Goal: Task Accomplishment & Management: Manage account settings

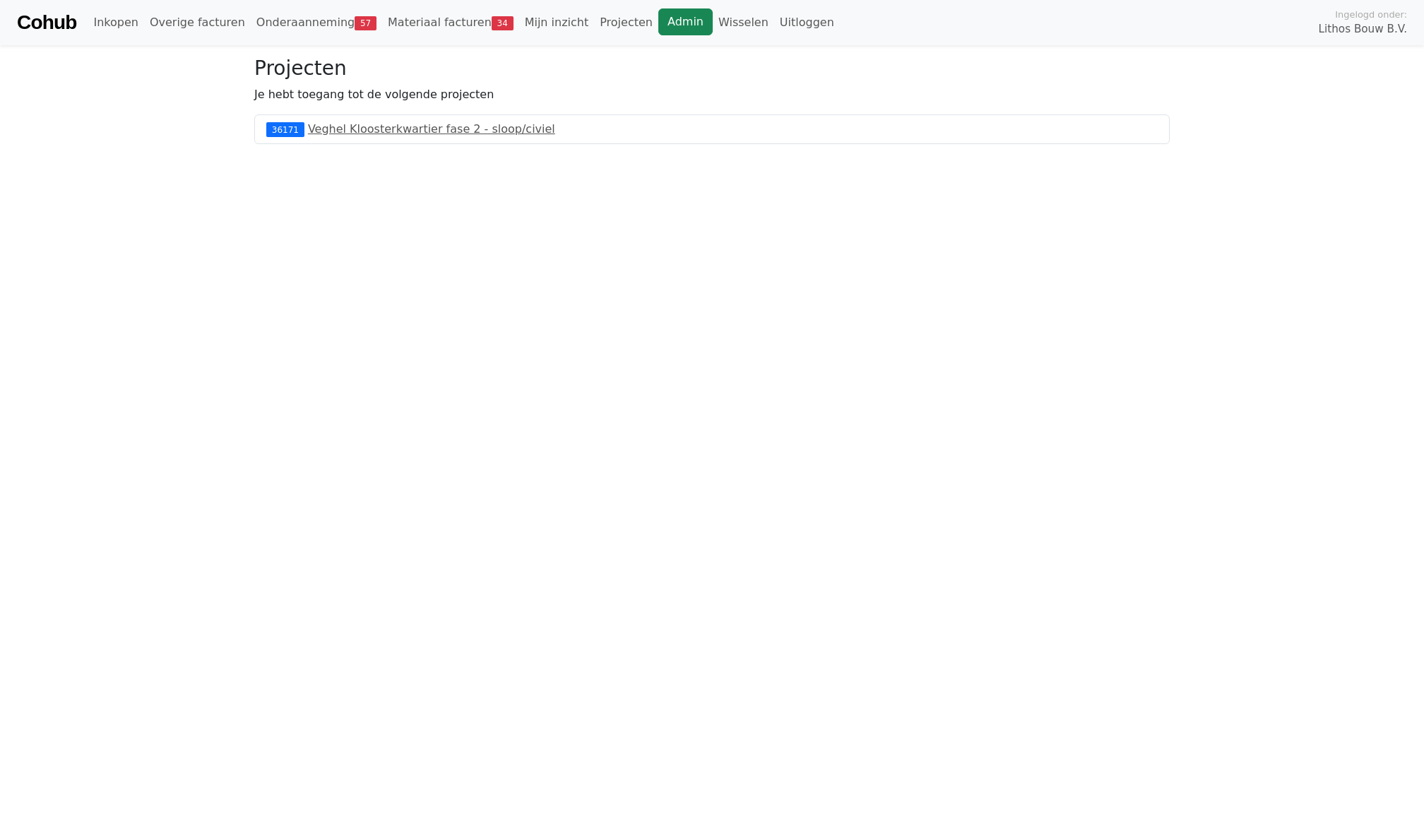
click at [663, 24] on link "Admin" at bounding box center [686, 22] width 54 height 27
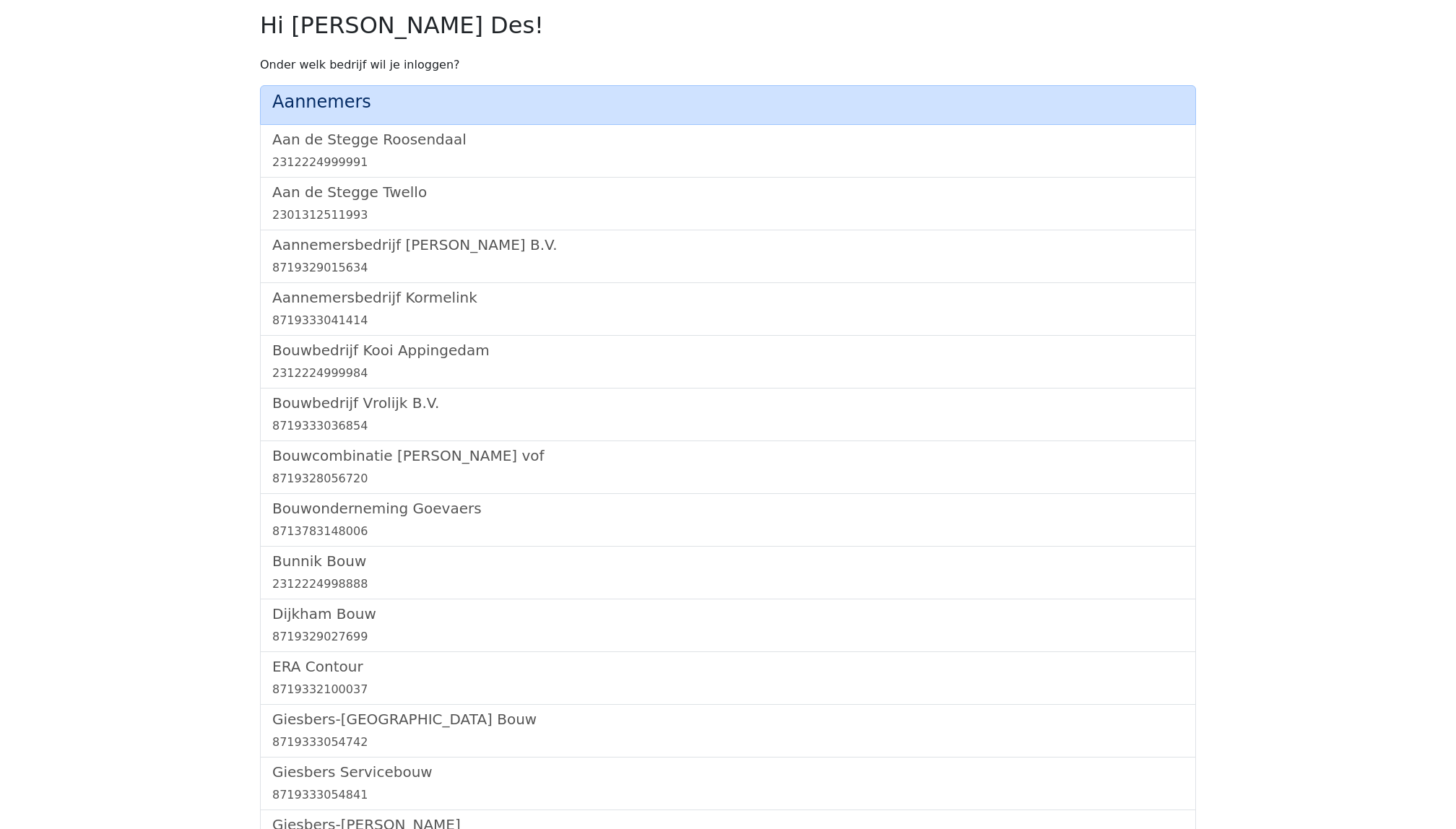
scroll to position [821, 0]
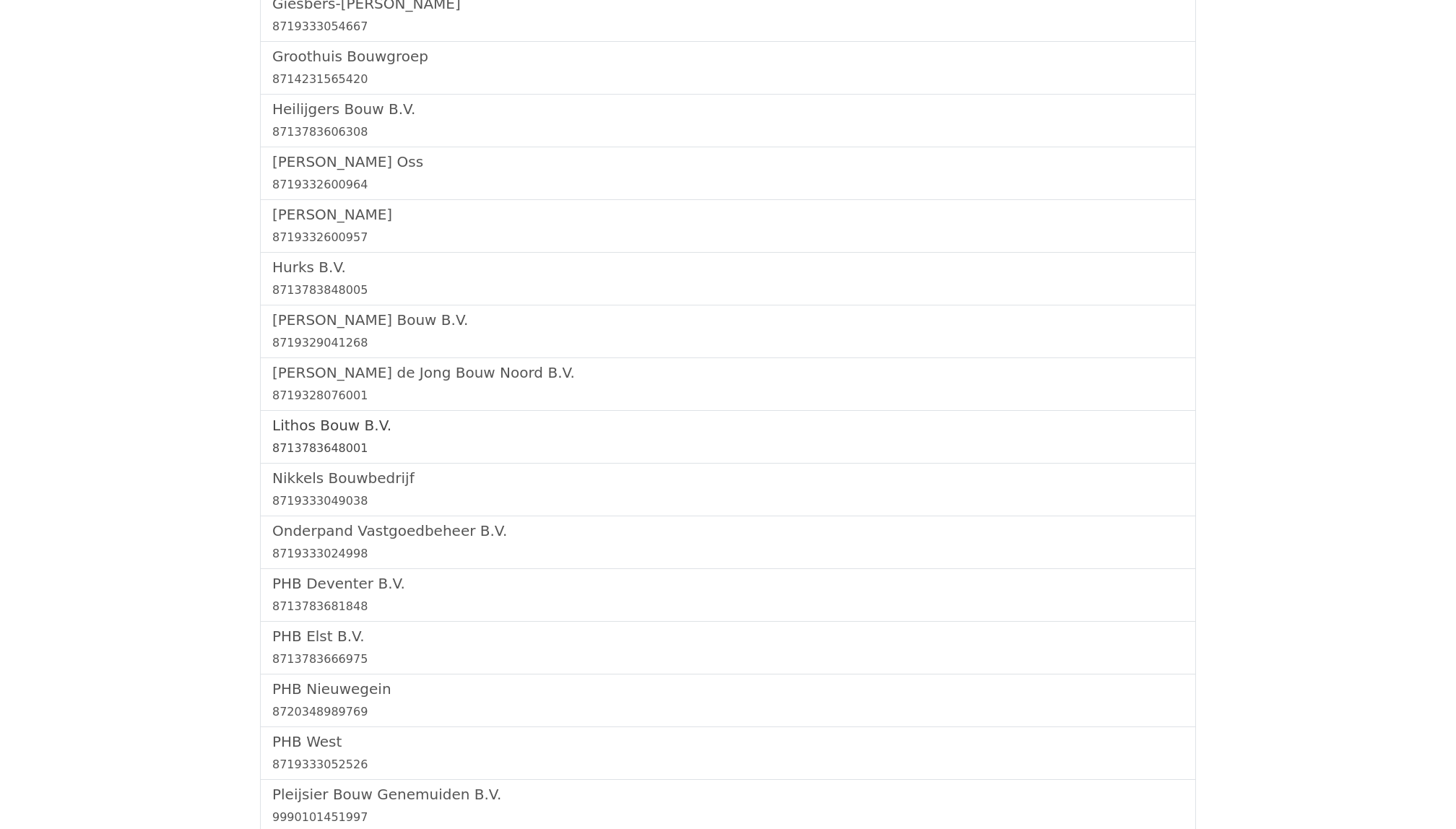
click at [326, 431] on h5 "Lithos Bouw B.V." at bounding box center [728, 425] width 912 height 17
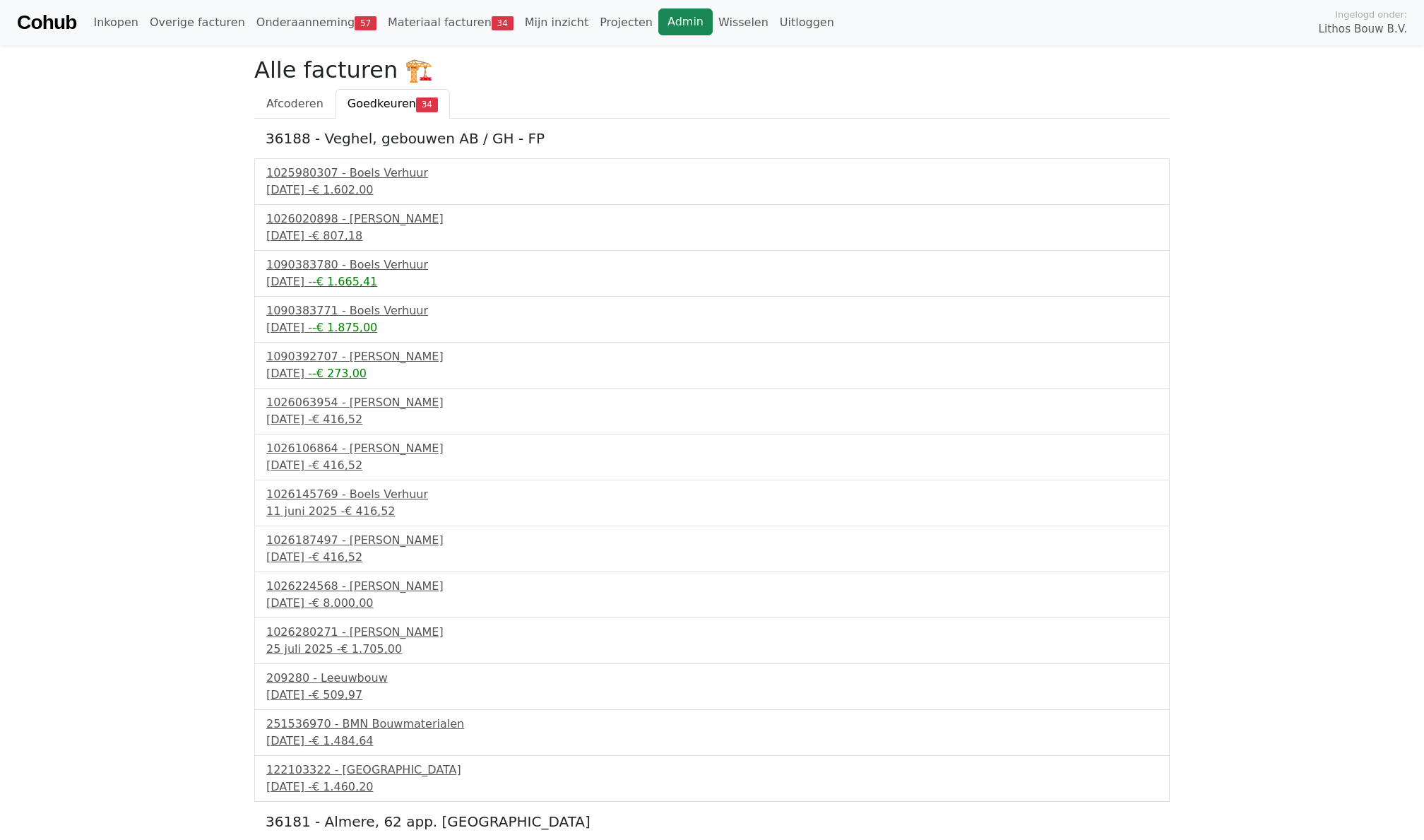
click at [658, 26] on link "Admin" at bounding box center [686, 22] width 54 height 27
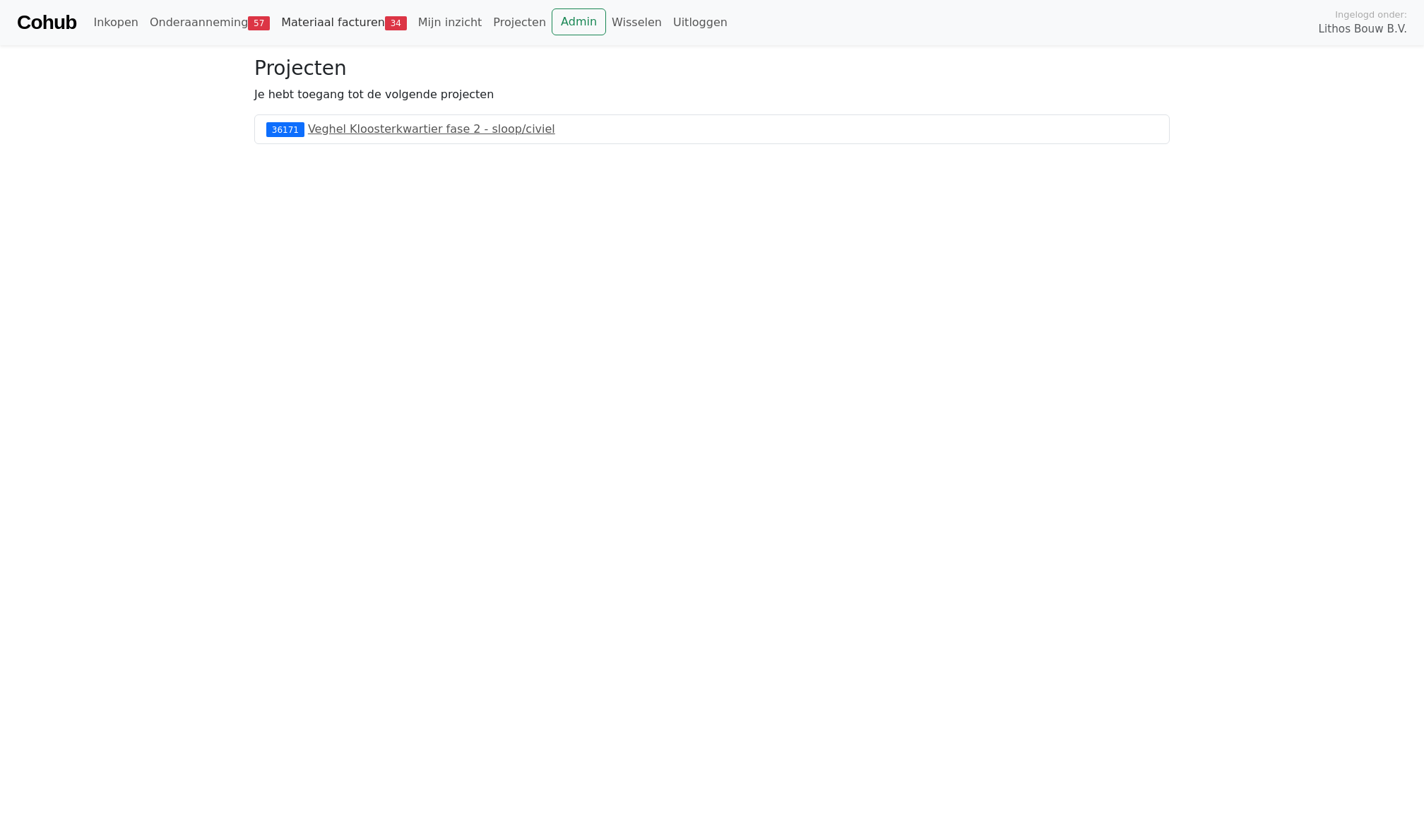
click at [289, 36] on link "Materiaal facturen 34" at bounding box center [344, 22] width 137 height 28
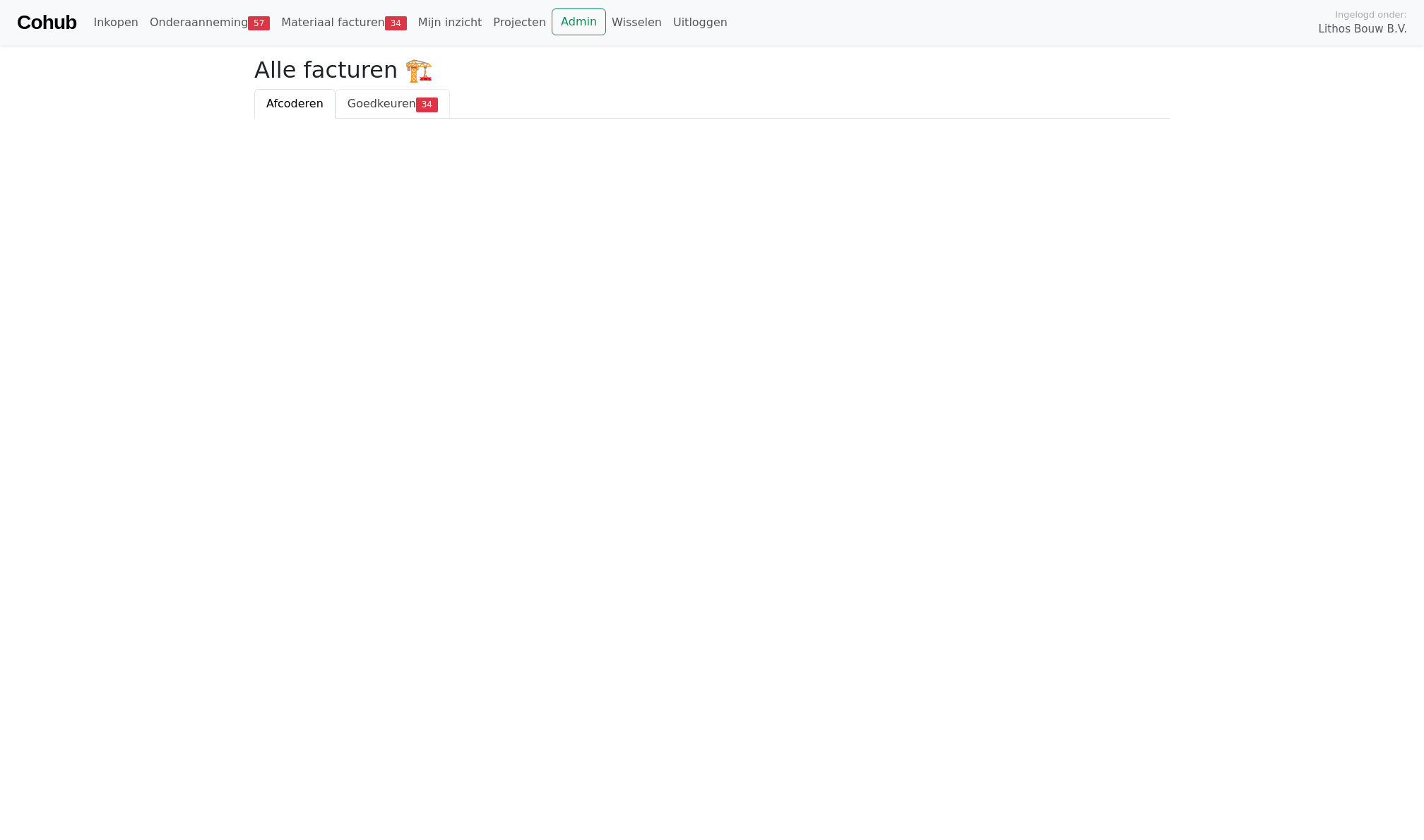
click at [373, 94] on link "Goedkeuren 34" at bounding box center [393, 104] width 115 height 30
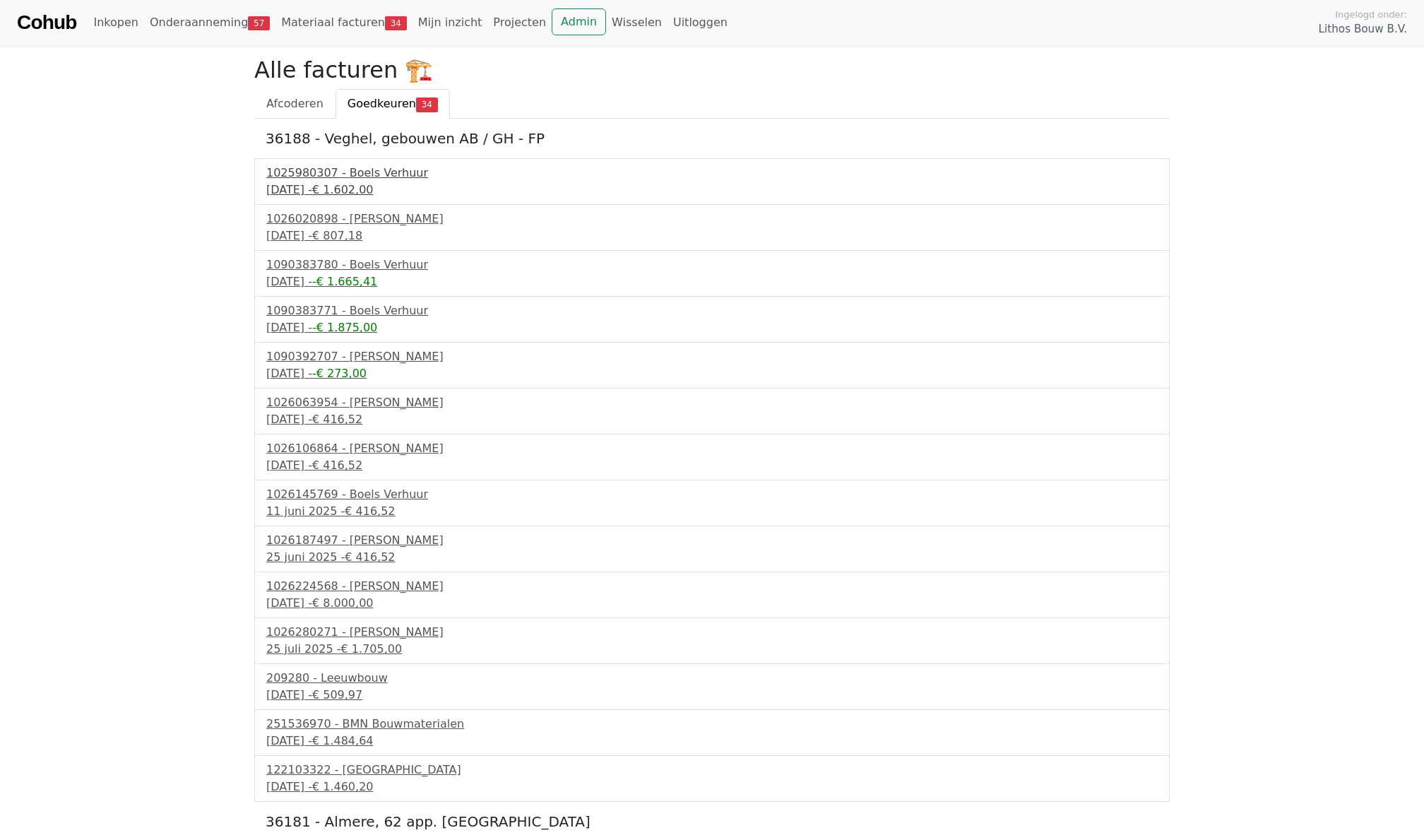
click at [332, 187] on div "16 april 2025 - € 1.602,00" at bounding box center [712, 190] width 891 height 17
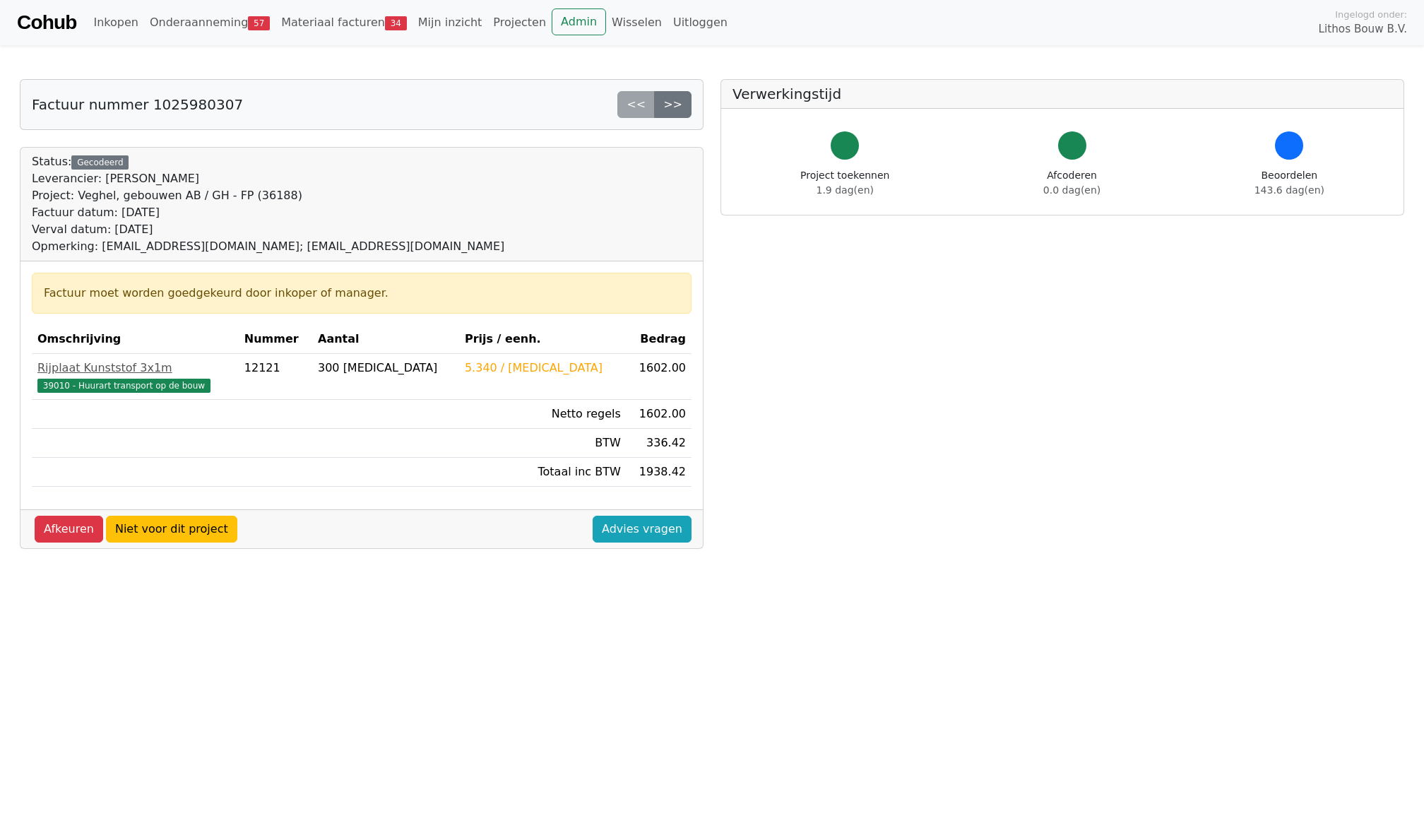
click at [459, 634] on div "Factuur nummer 1025980307 << >> Status: Gecodeerd Leverancier: Boels Verhuur Pr…" at bounding box center [362, 547] width 701 height 935
click at [326, 619] on div "Factuur nummer 1025980307 << >> Status: Gecodeerd Leverancier: Boels Verhuur Pr…" at bounding box center [362, 547] width 701 height 935
click at [1208, 9] on div "Inkopen Onderaanneming 57 Materiaal facturen 34 Mijn inzicht Projecten Admin Wi…" at bounding box center [703, 22] width 1231 height 28
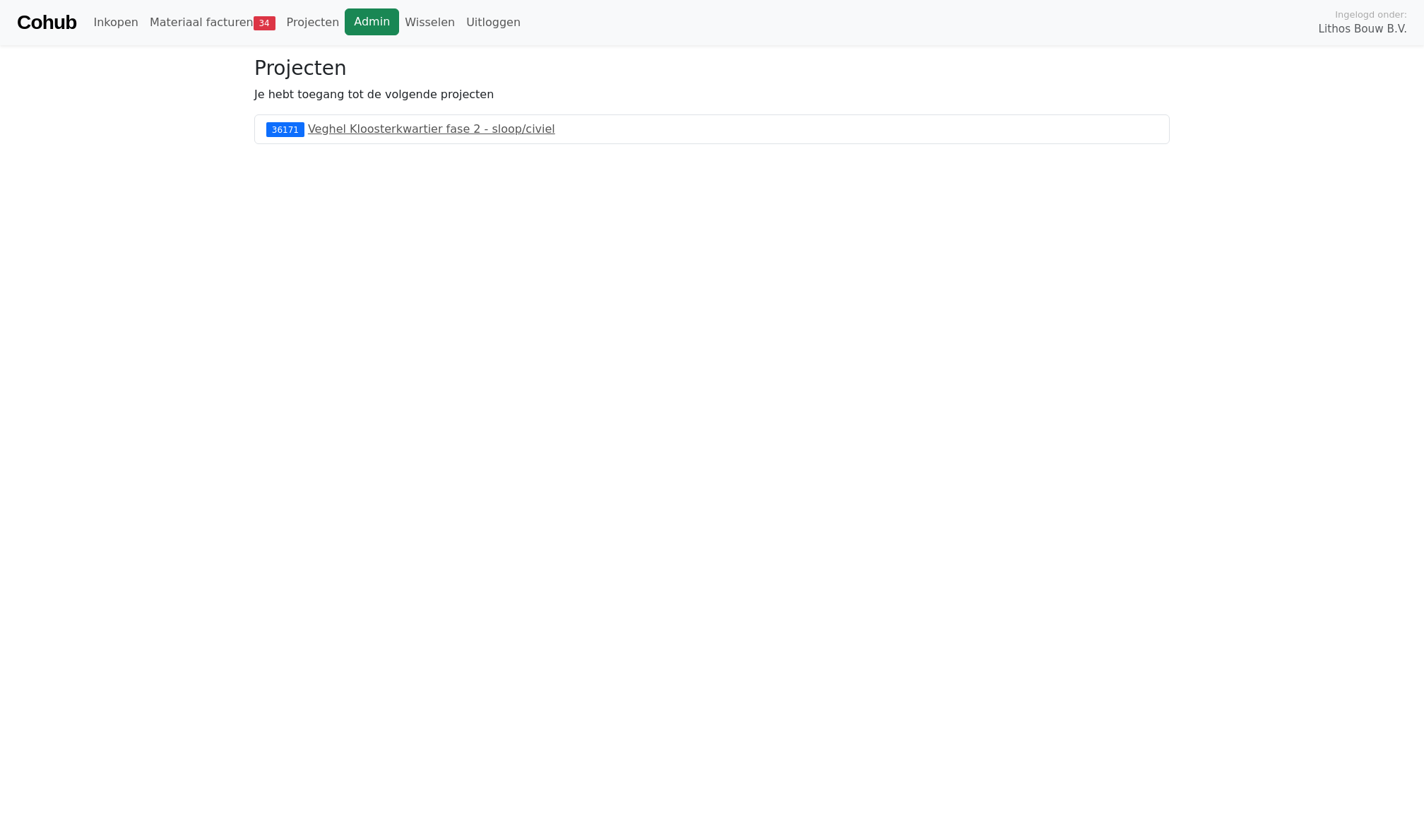
click at [360, 27] on link "Admin" at bounding box center [372, 22] width 54 height 27
click at [413, 20] on link "Wisselen" at bounding box center [430, 22] width 61 height 28
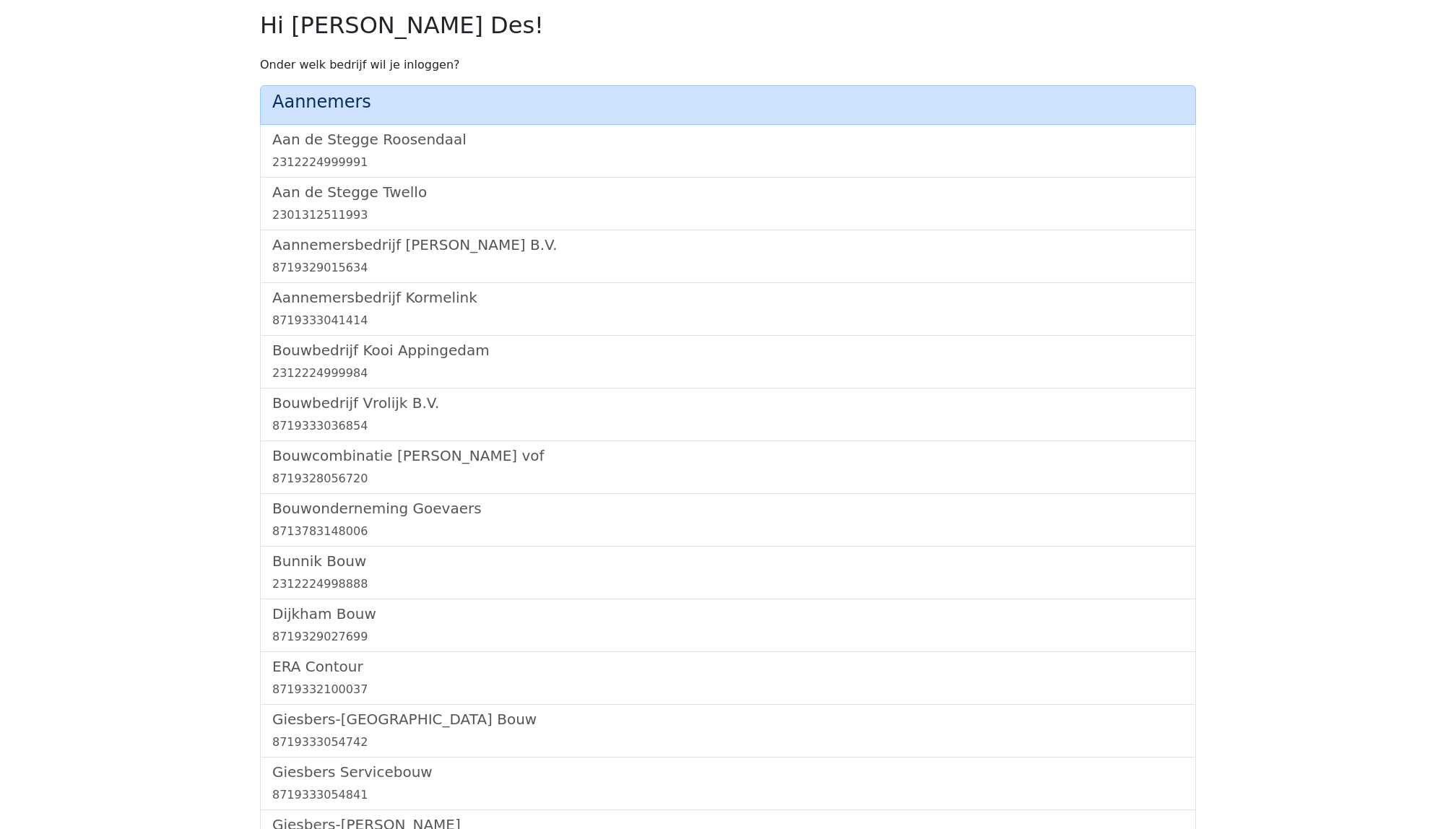
scroll to position [837, 0]
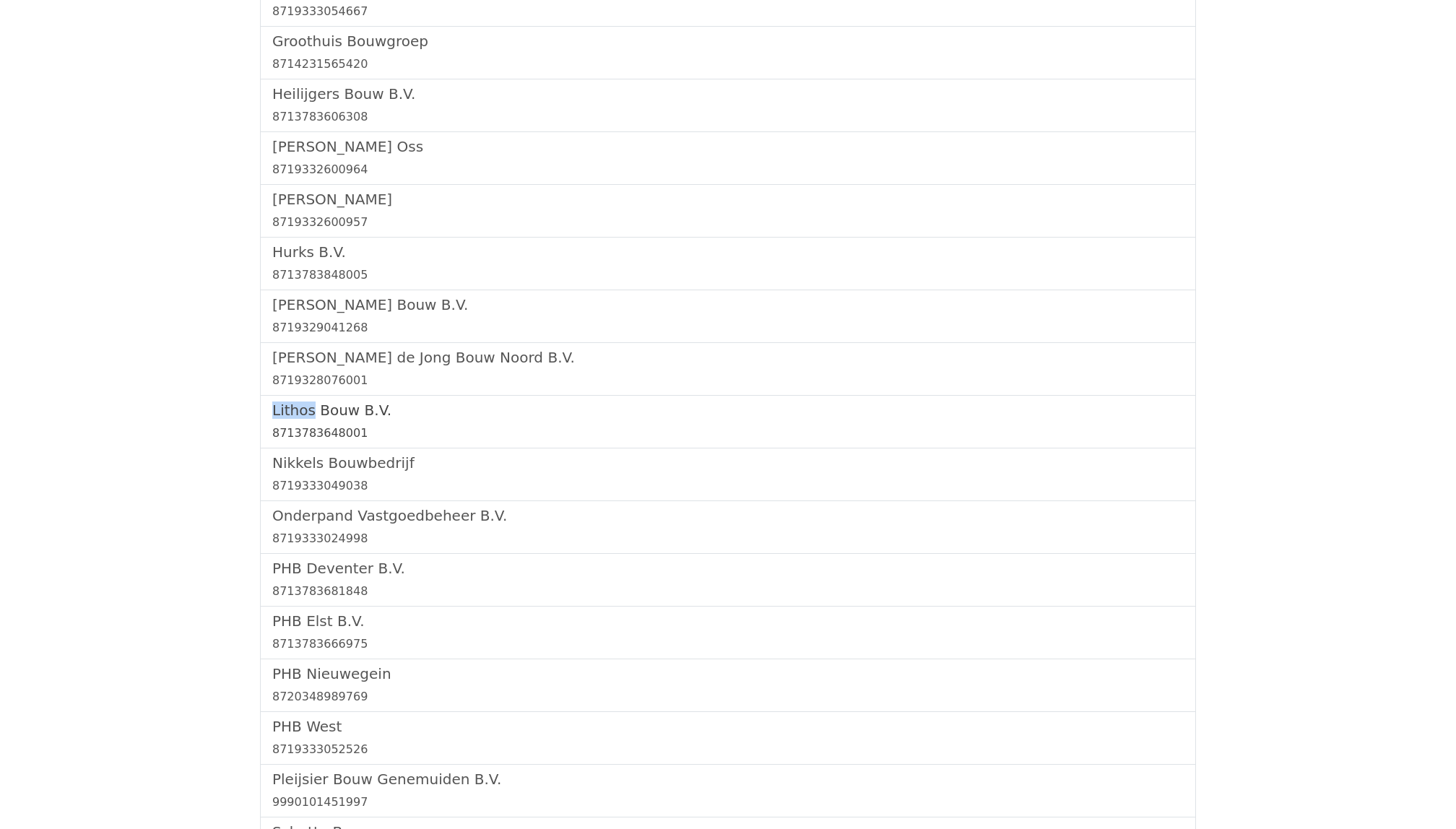
click at [331, 435] on div "8713783648001" at bounding box center [728, 433] width 912 height 17
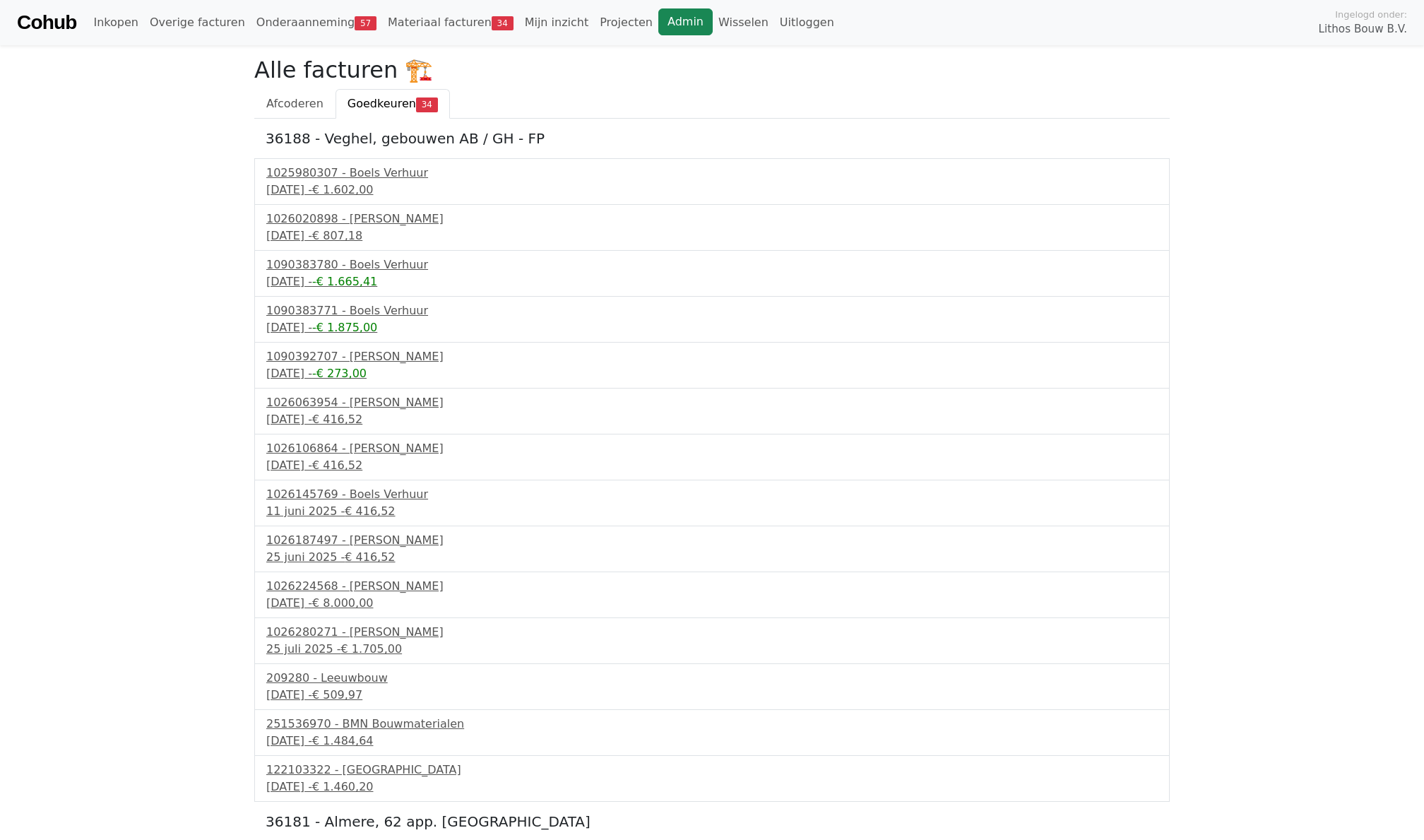
click at [670, 26] on link "Admin" at bounding box center [686, 22] width 54 height 27
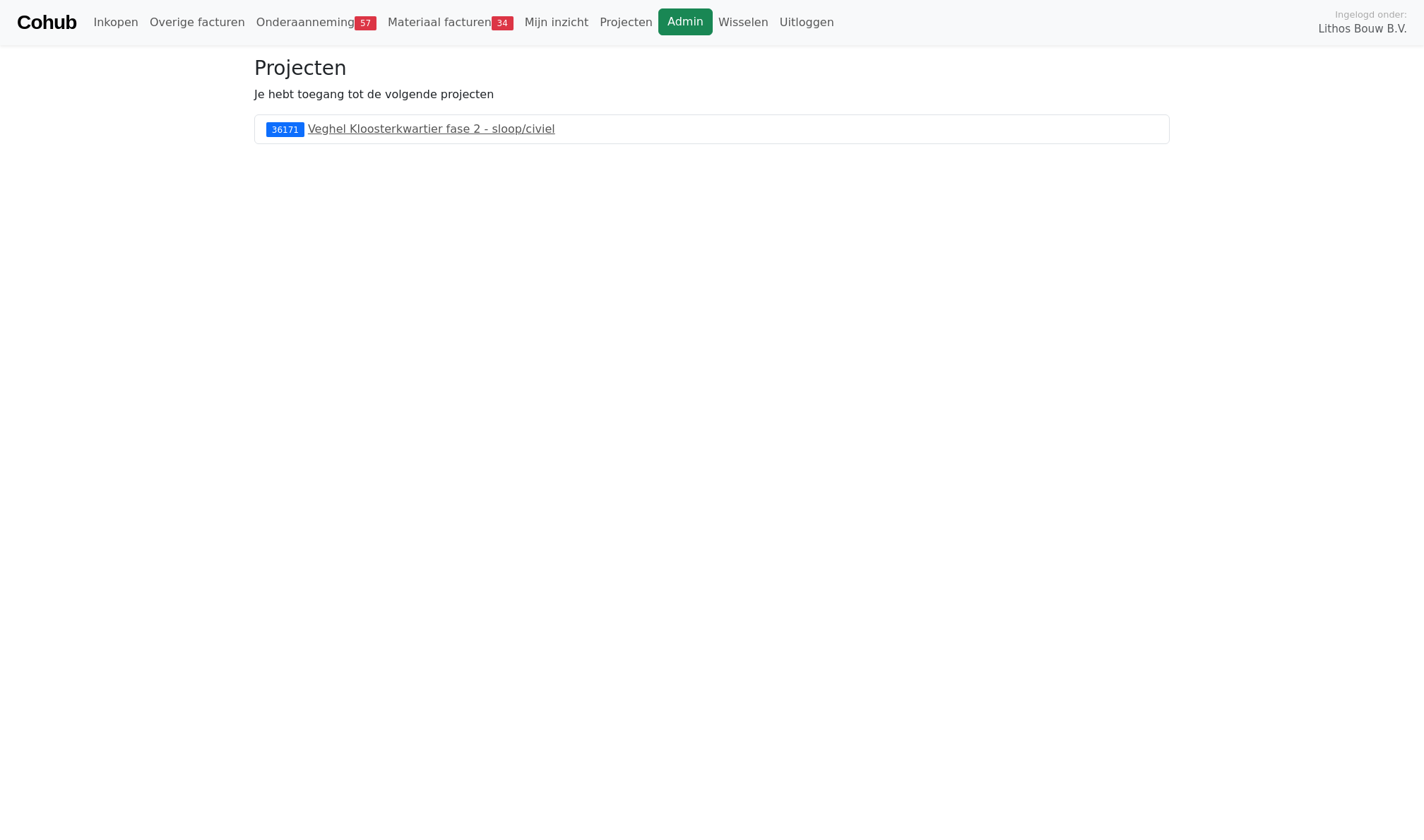
click at [658, 23] on link "Admin" at bounding box center [686, 22] width 54 height 27
click at [658, 21] on link "Admin" at bounding box center [686, 22] width 54 height 27
click at [713, 15] on link "Wisselen" at bounding box center [743, 22] width 61 height 28
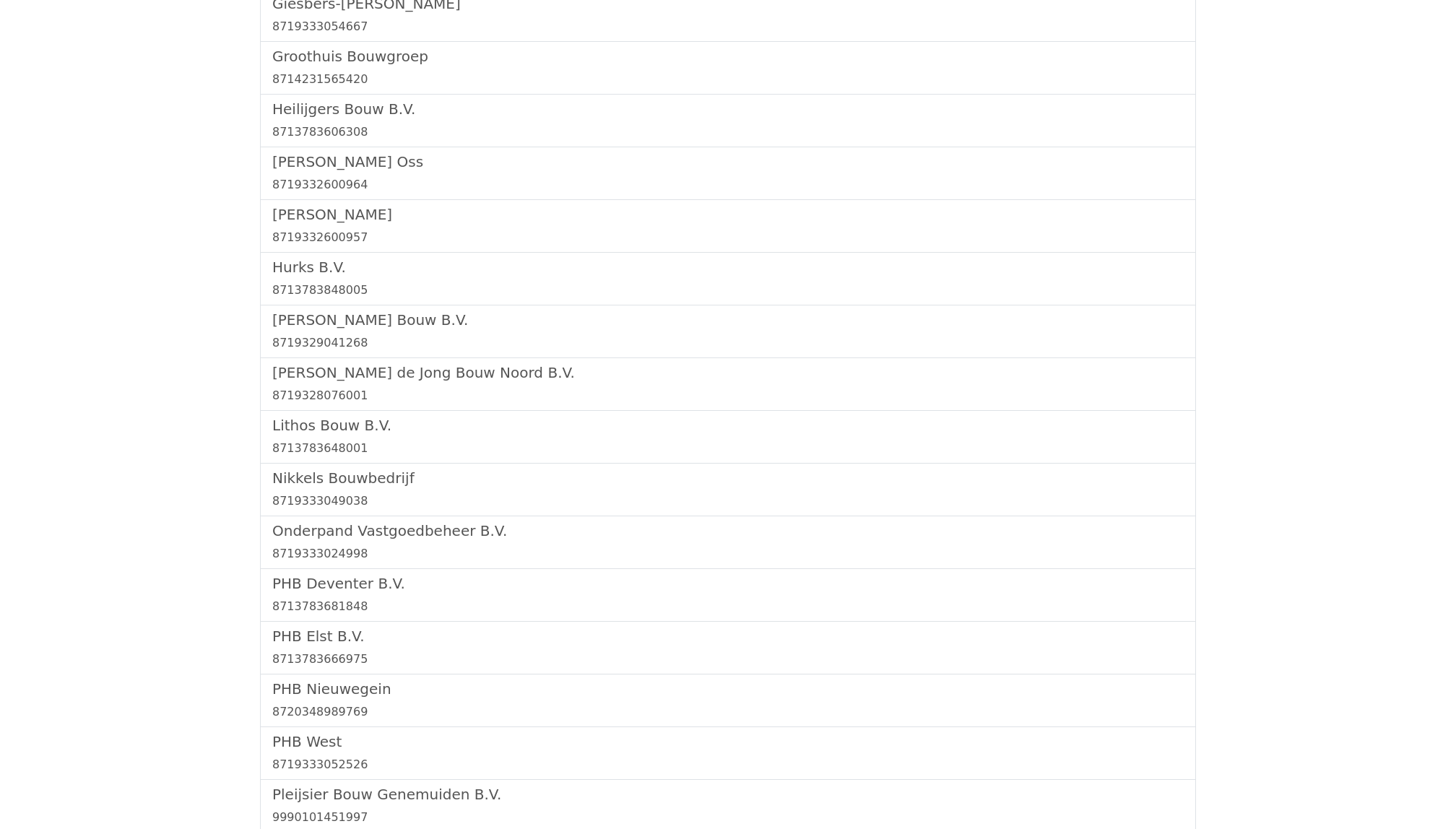
scroll to position [1314, 0]
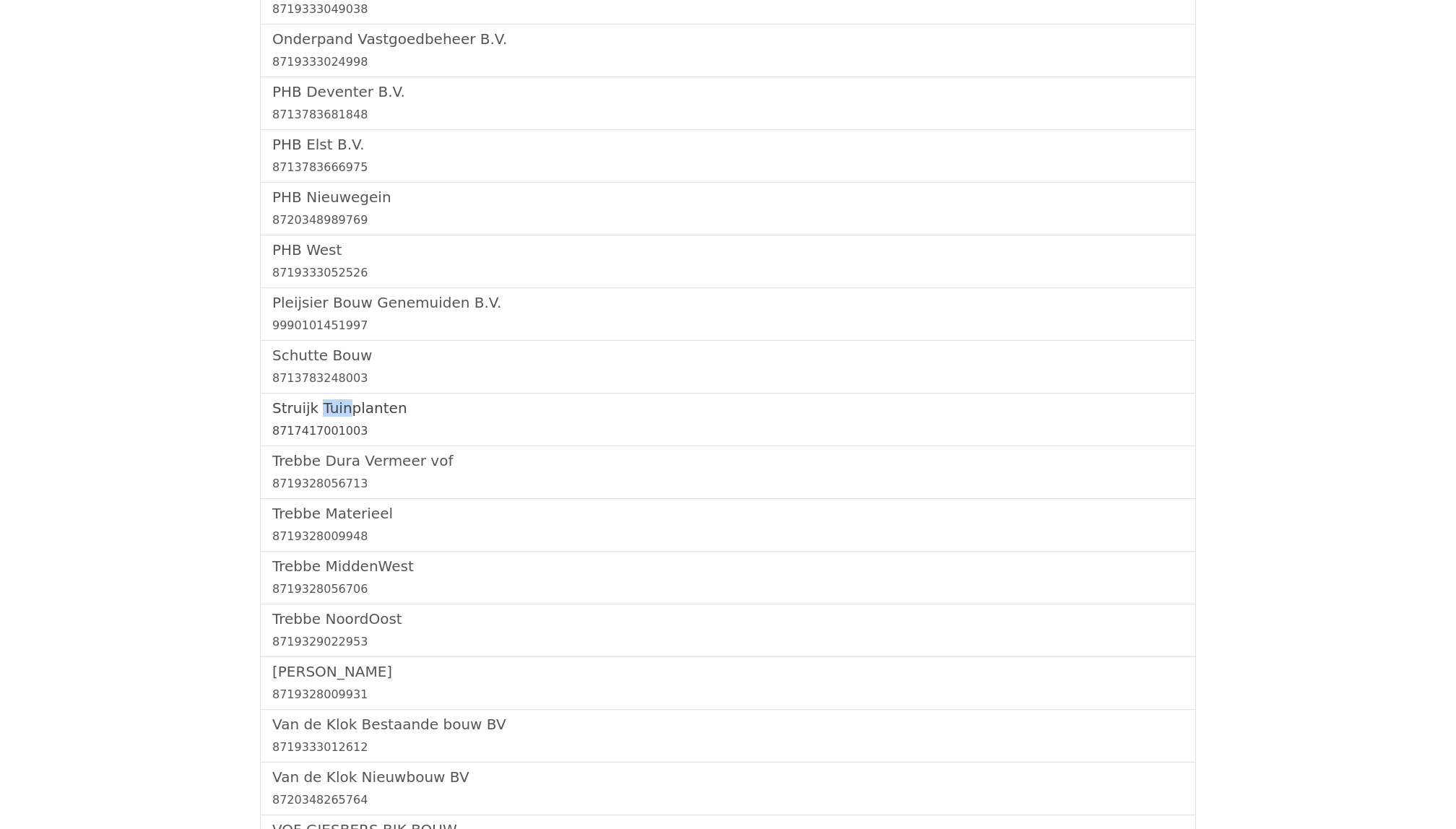
click at [360, 417] on h5 "Struijk Tuinplanten" at bounding box center [728, 408] width 912 height 17
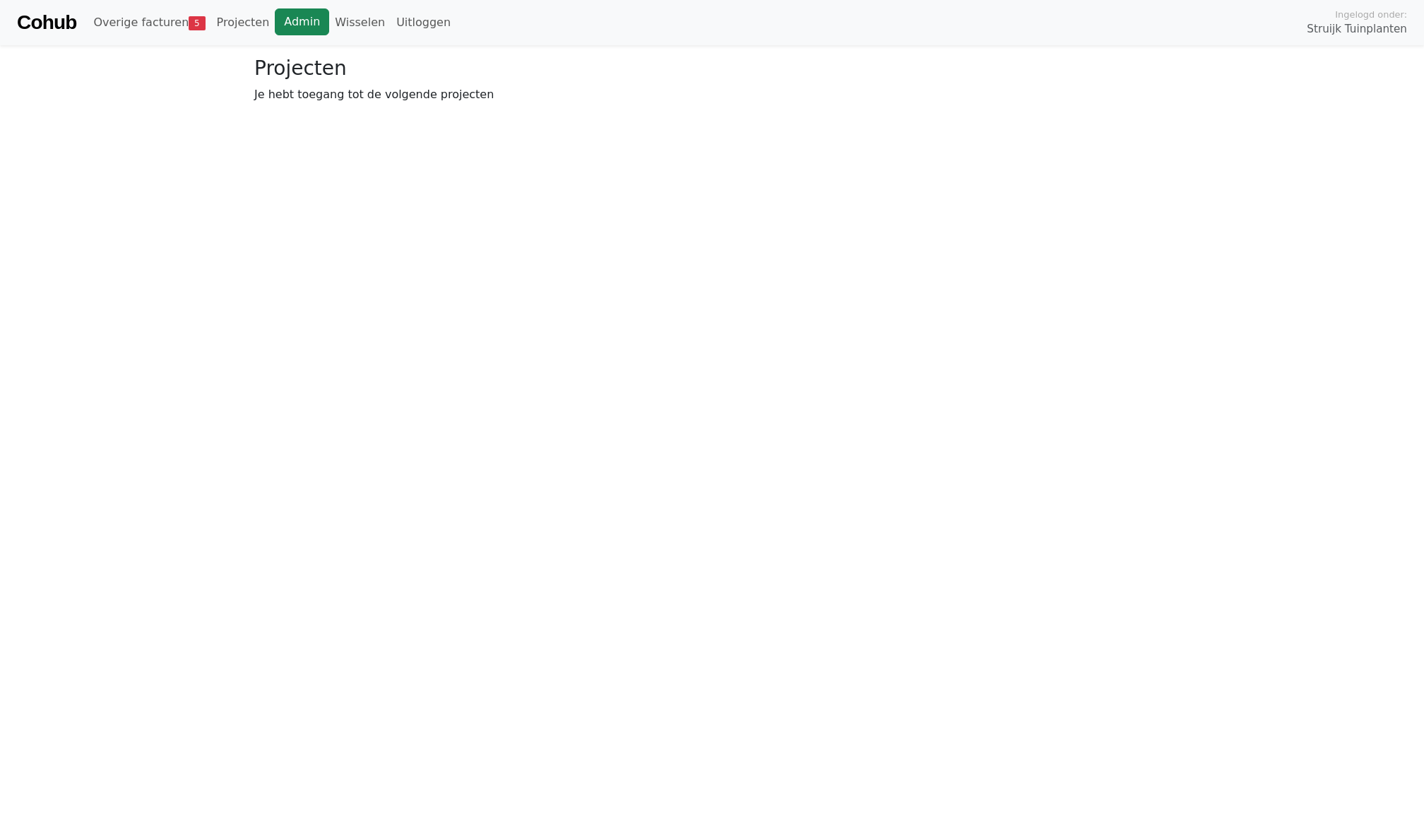
click at [288, 17] on link "Admin" at bounding box center [302, 22] width 54 height 27
click at [346, 32] on link "Wisselen" at bounding box center [360, 22] width 61 height 28
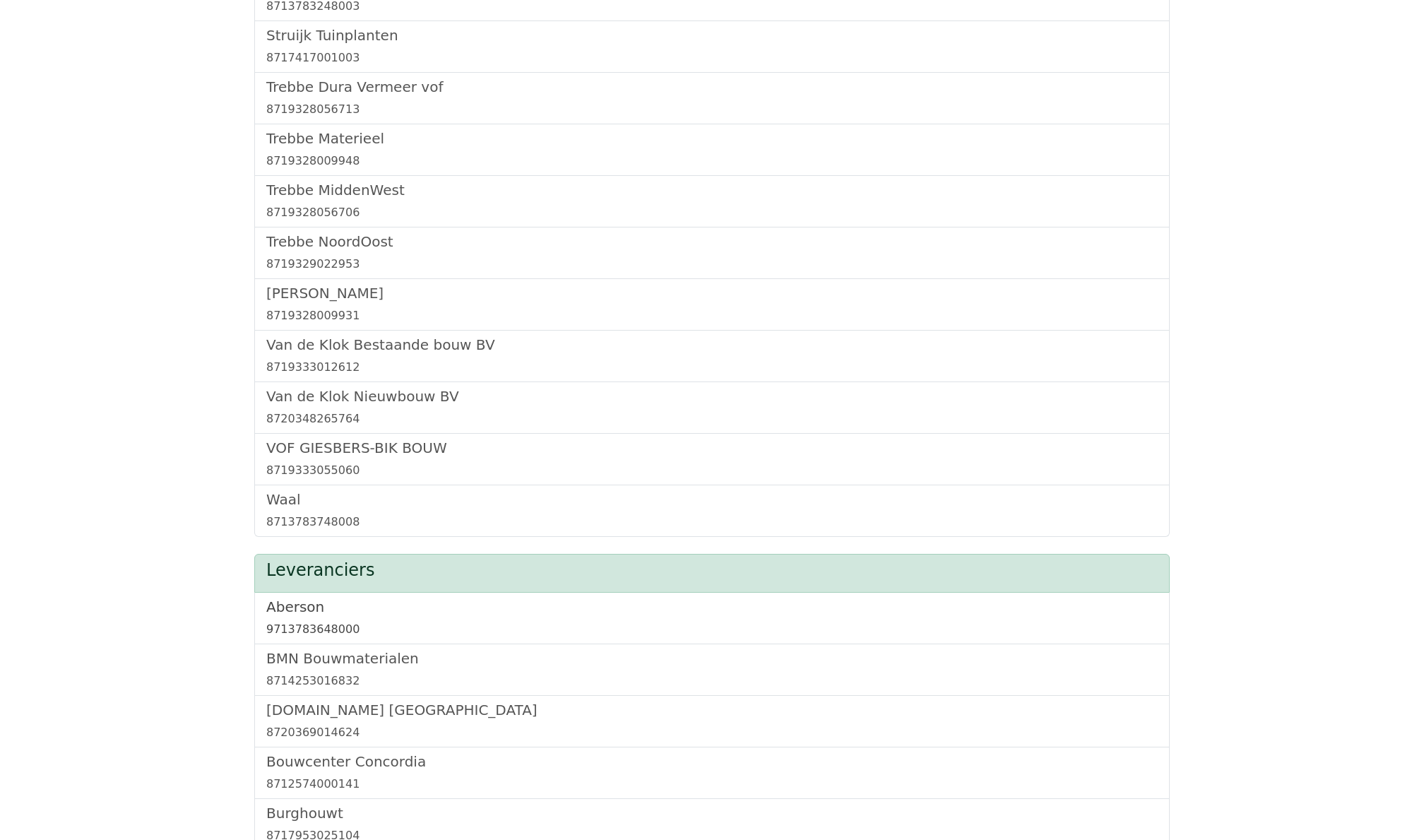
scroll to position [1648, 0]
click at [309, 249] on h5 "Trebbe NoordOost" at bounding box center [712, 241] width 891 height 17
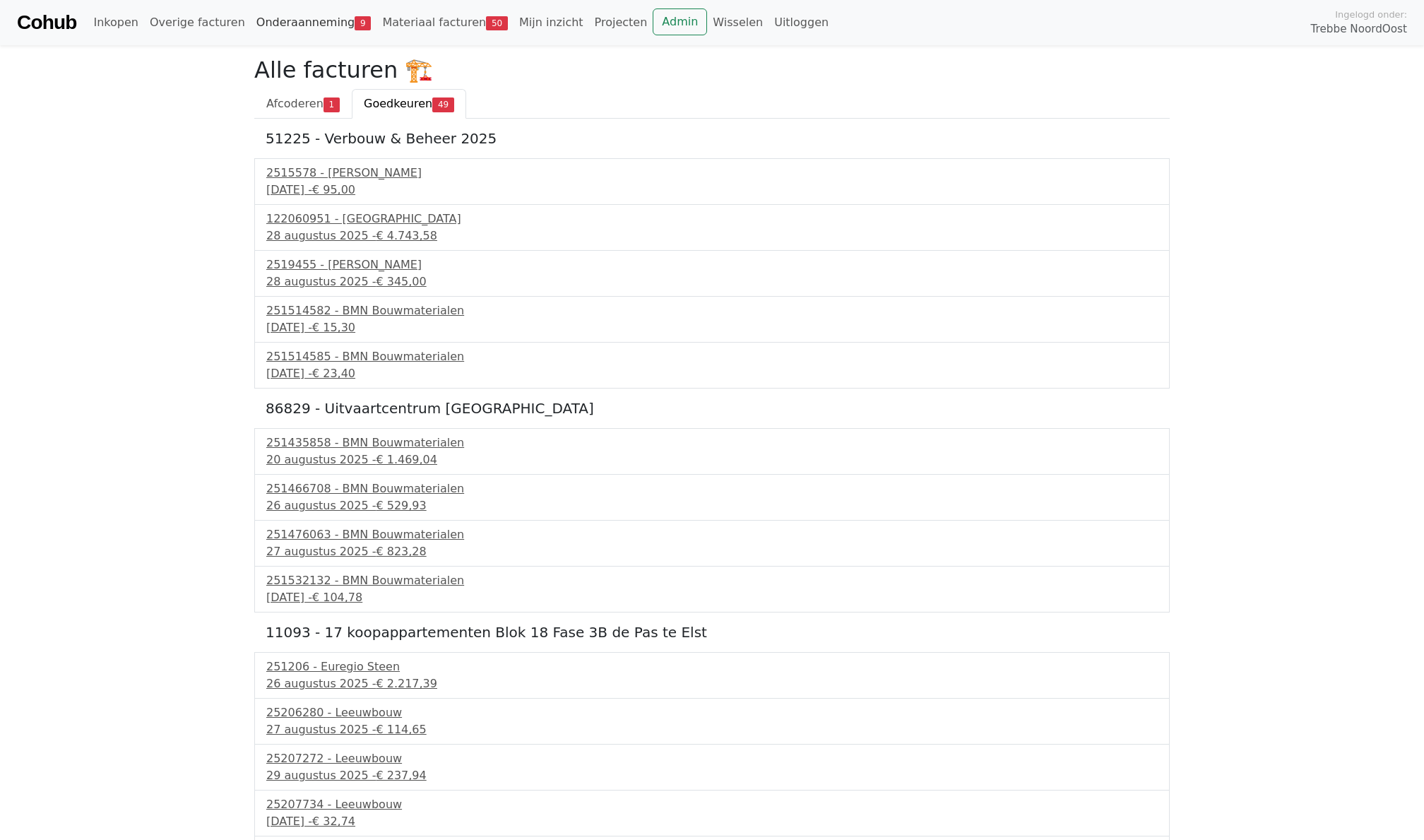
click at [294, 26] on link "Onderaanneming 9" at bounding box center [314, 22] width 127 height 28
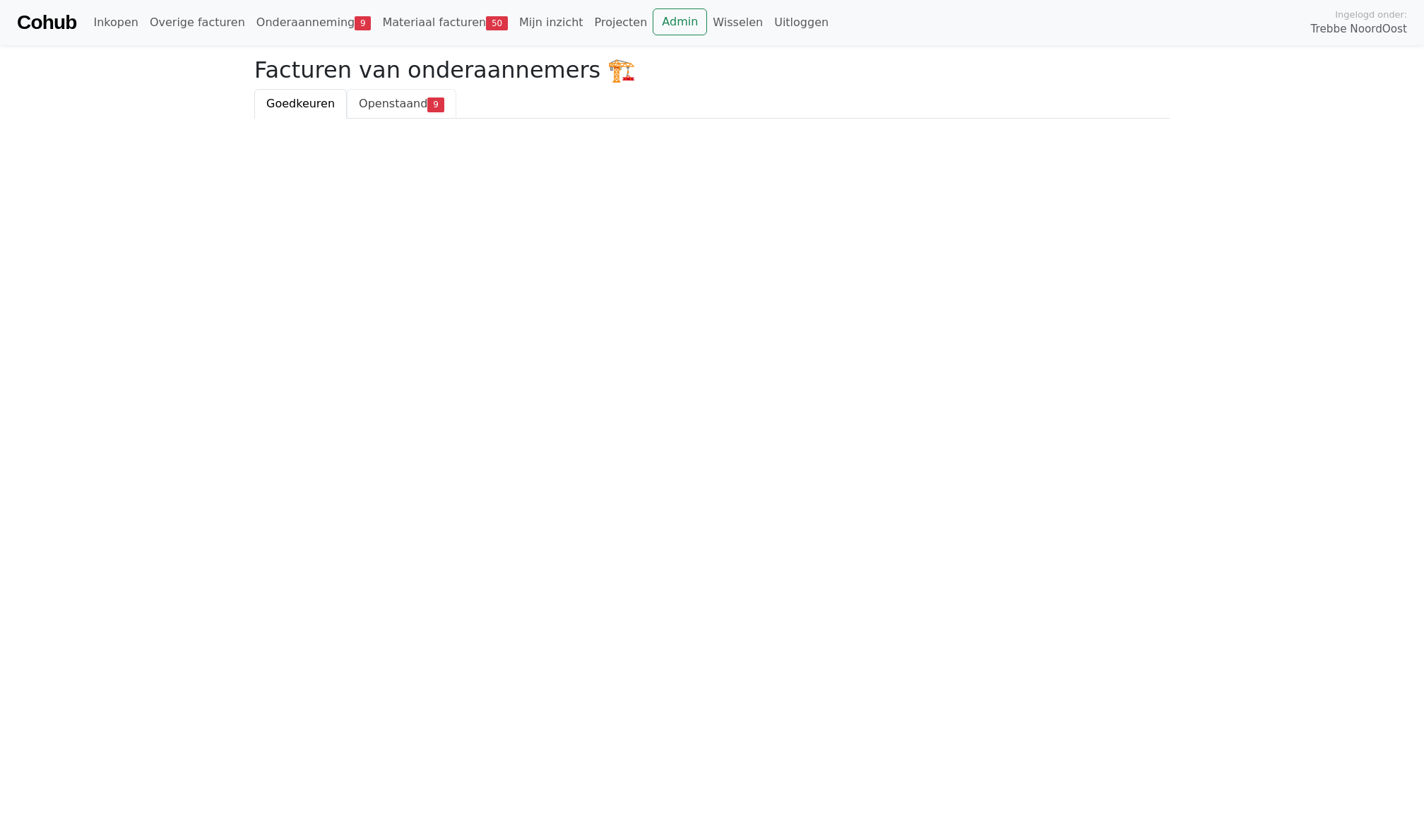
click at [396, 102] on span "Openstaand" at bounding box center [393, 104] width 69 height 14
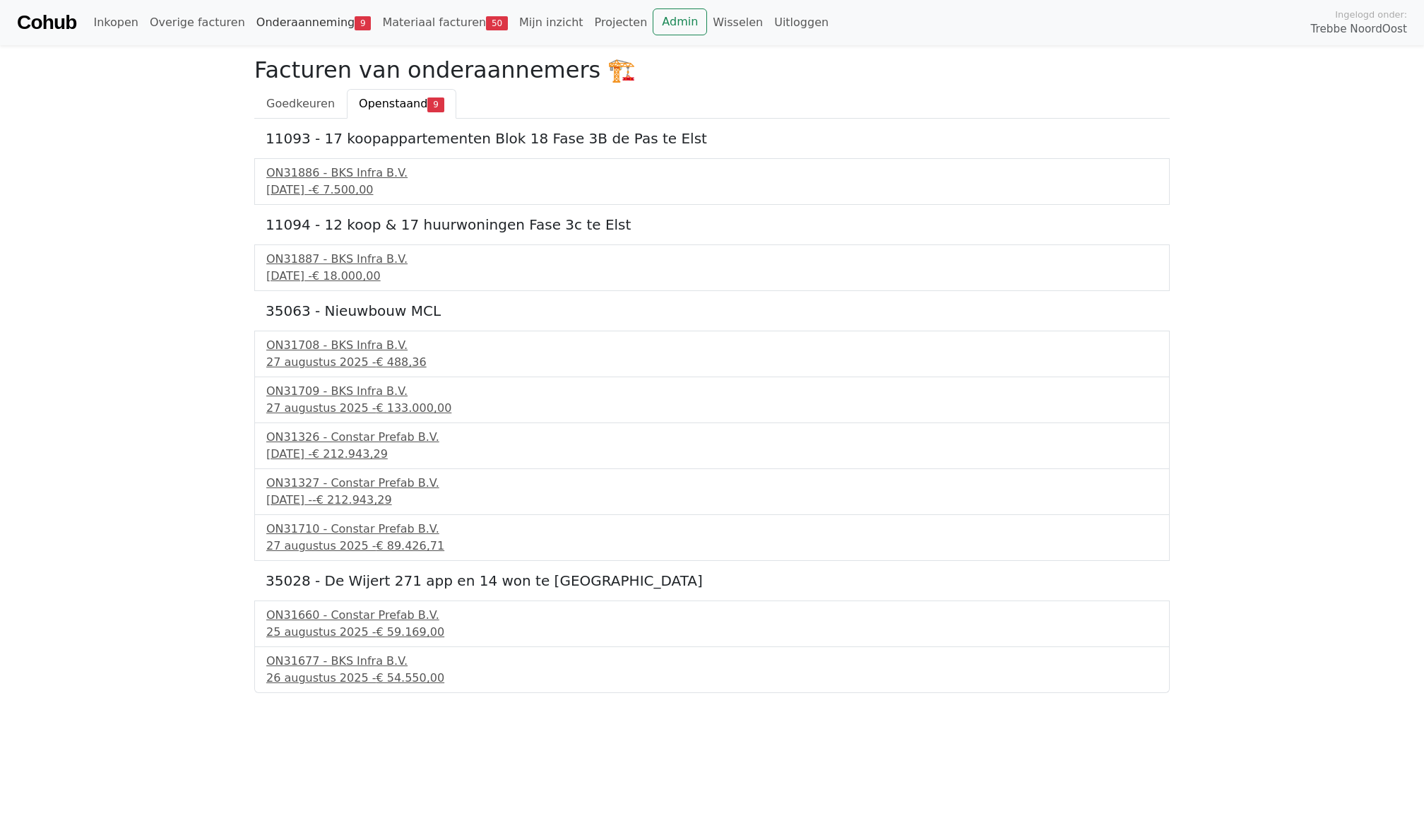
click at [304, 30] on link "Onderaanneming 9" at bounding box center [314, 22] width 127 height 28
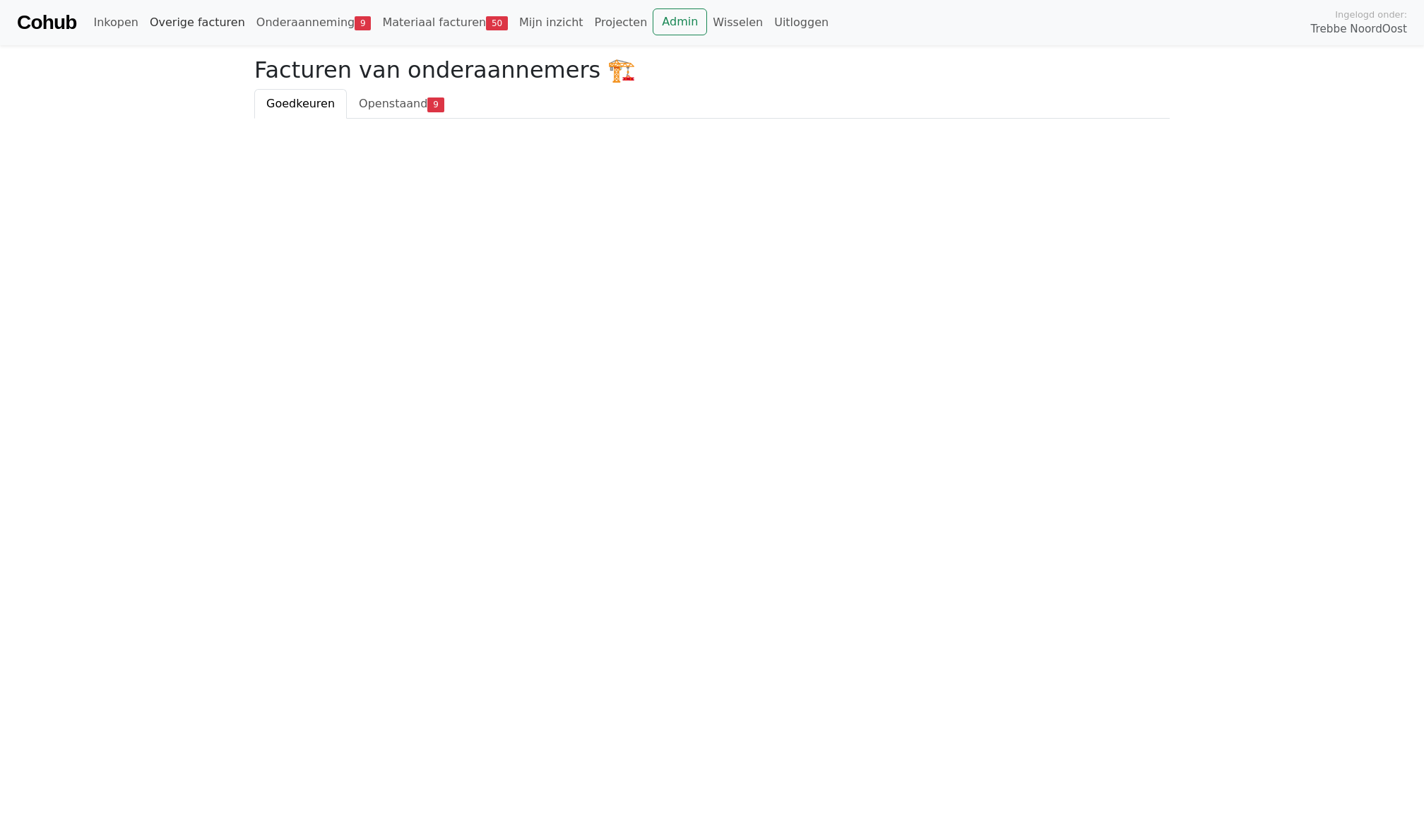
click at [205, 29] on link "Overige facturen" at bounding box center [197, 22] width 106 height 28
click at [419, 15] on link "Materiaal facturen 50" at bounding box center [445, 22] width 137 height 28
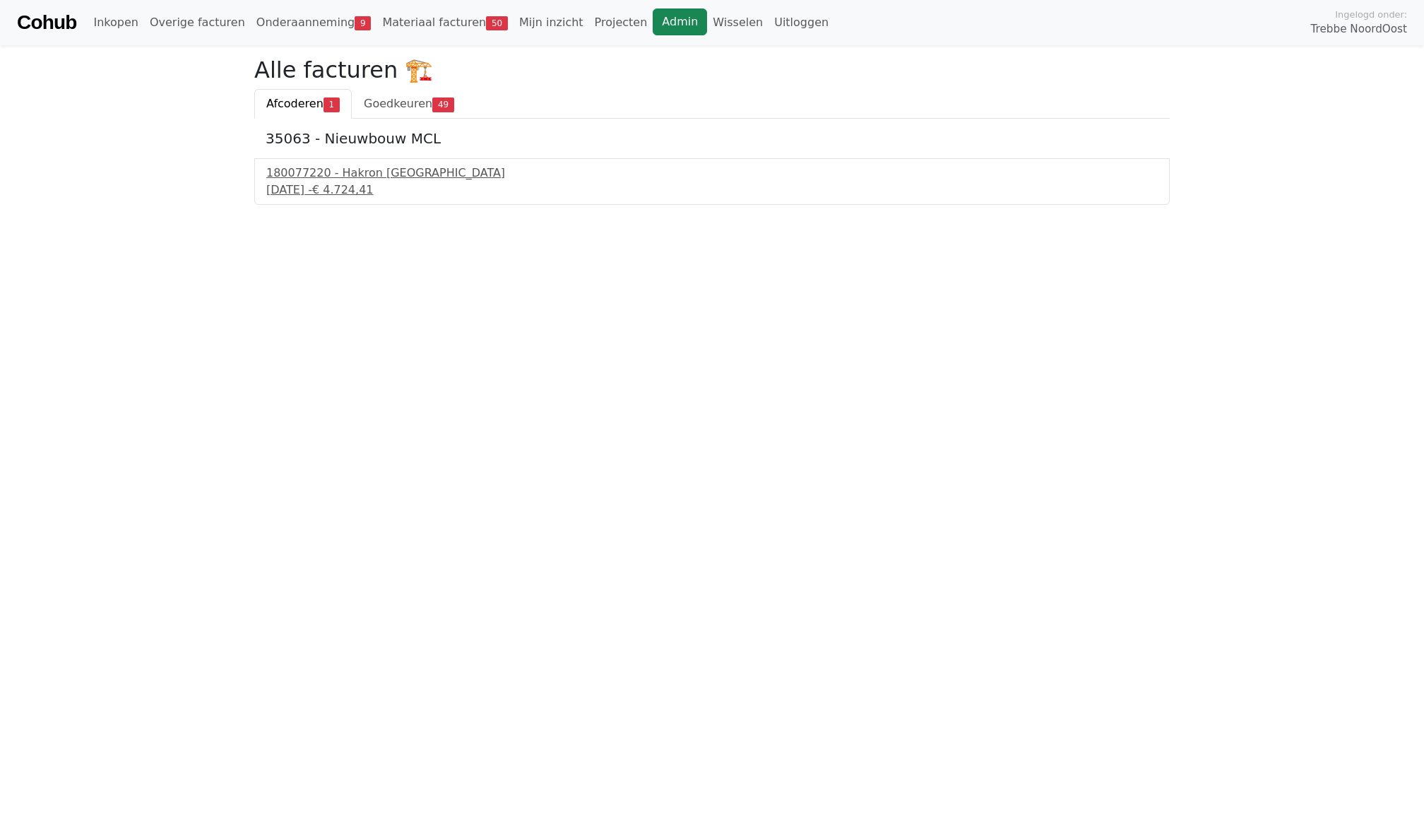
click at [652, 10] on link "Admin" at bounding box center [680, 22] width 54 height 27
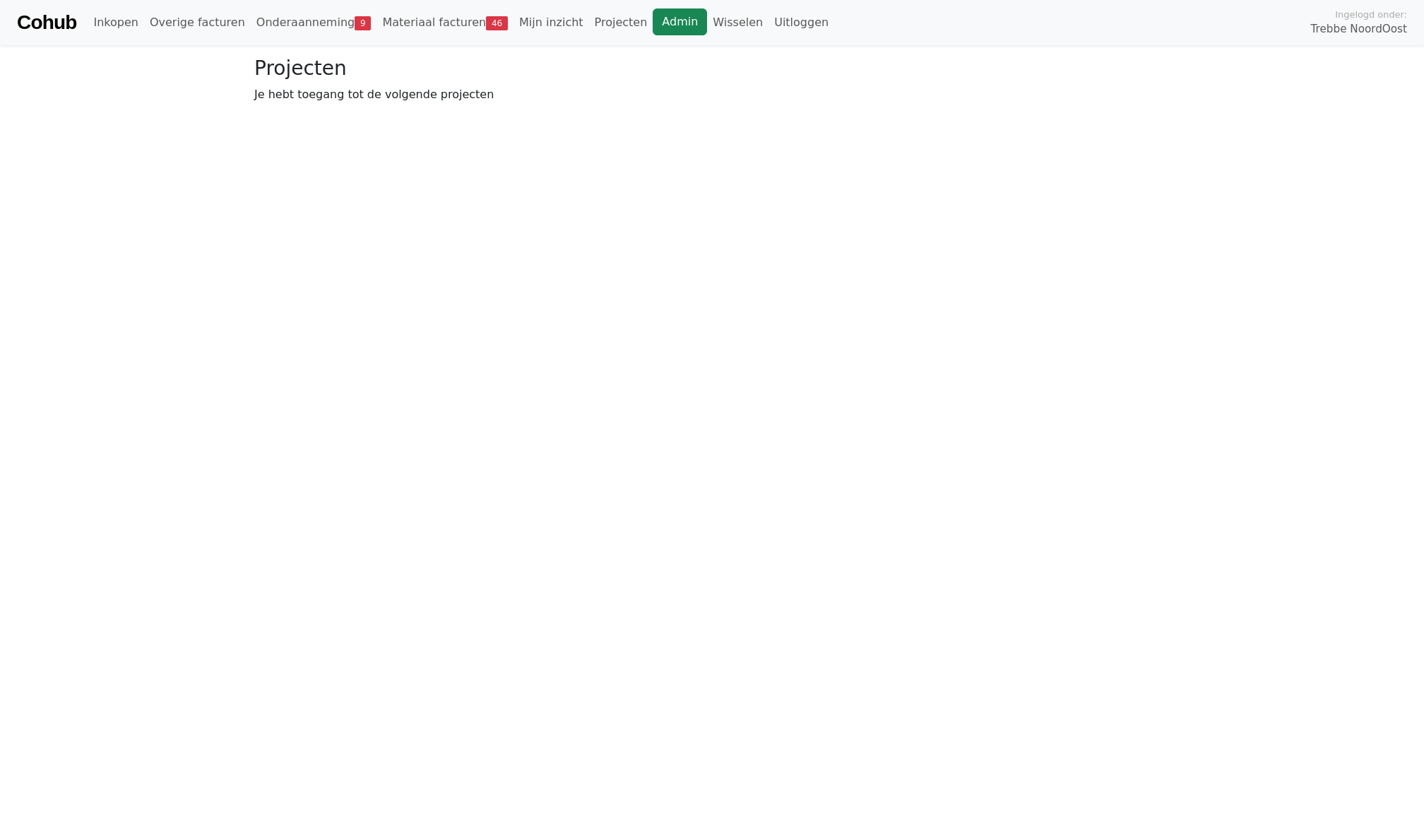
click at [669, 27] on link "Admin" at bounding box center [680, 22] width 54 height 27
